Goal: Task Accomplishment & Management: Manage account settings

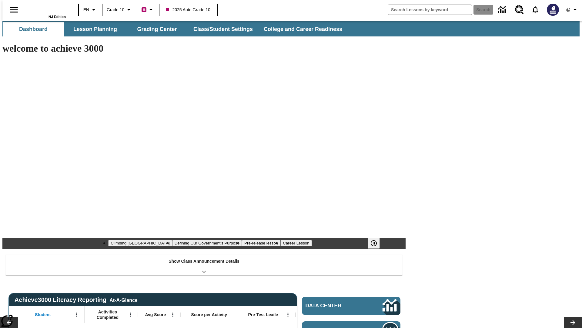
type input "-1"
click at [155, 29] on button "Grading Center" at bounding box center [157, 29] width 61 height 15
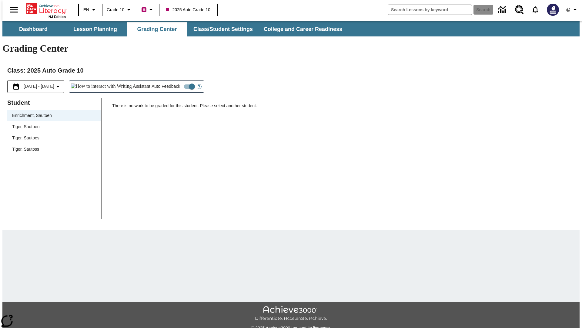
click at [52, 123] on span "Tiger, Sautoen" at bounding box center [54, 126] width 84 height 6
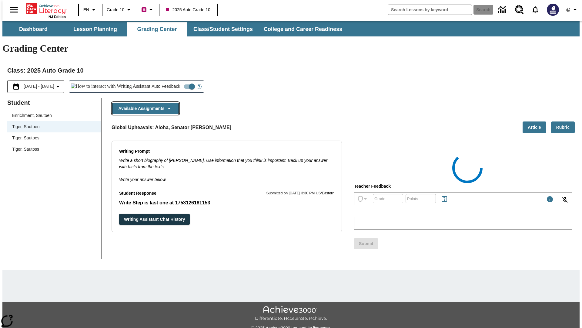
click at [144, 103] on button "Available Assignments" at bounding box center [145, 109] width 67 height 12
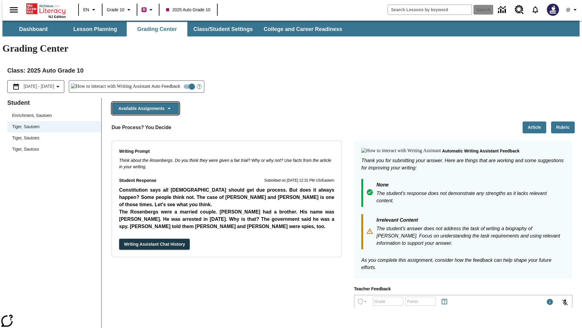
scroll to position [480, 0]
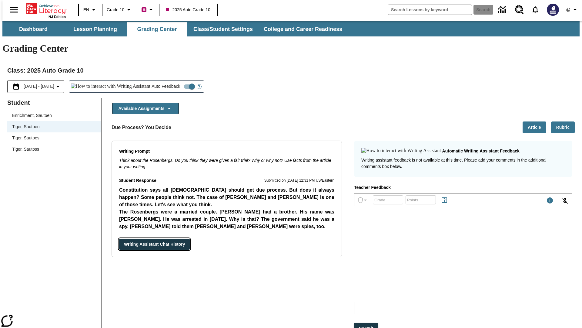
click at [119, 238] on button "Writing Assistant Chat History" at bounding box center [154, 243] width 71 height 11
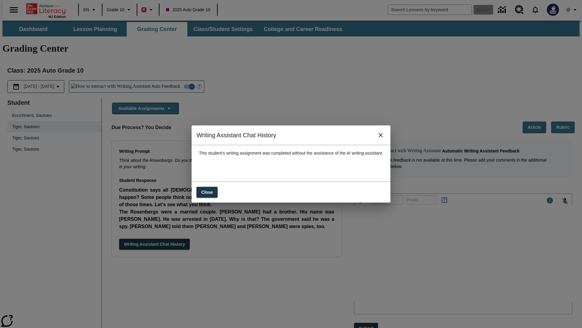
scroll to position [0, 0]
